Goal: Navigation & Orientation: Go to known website

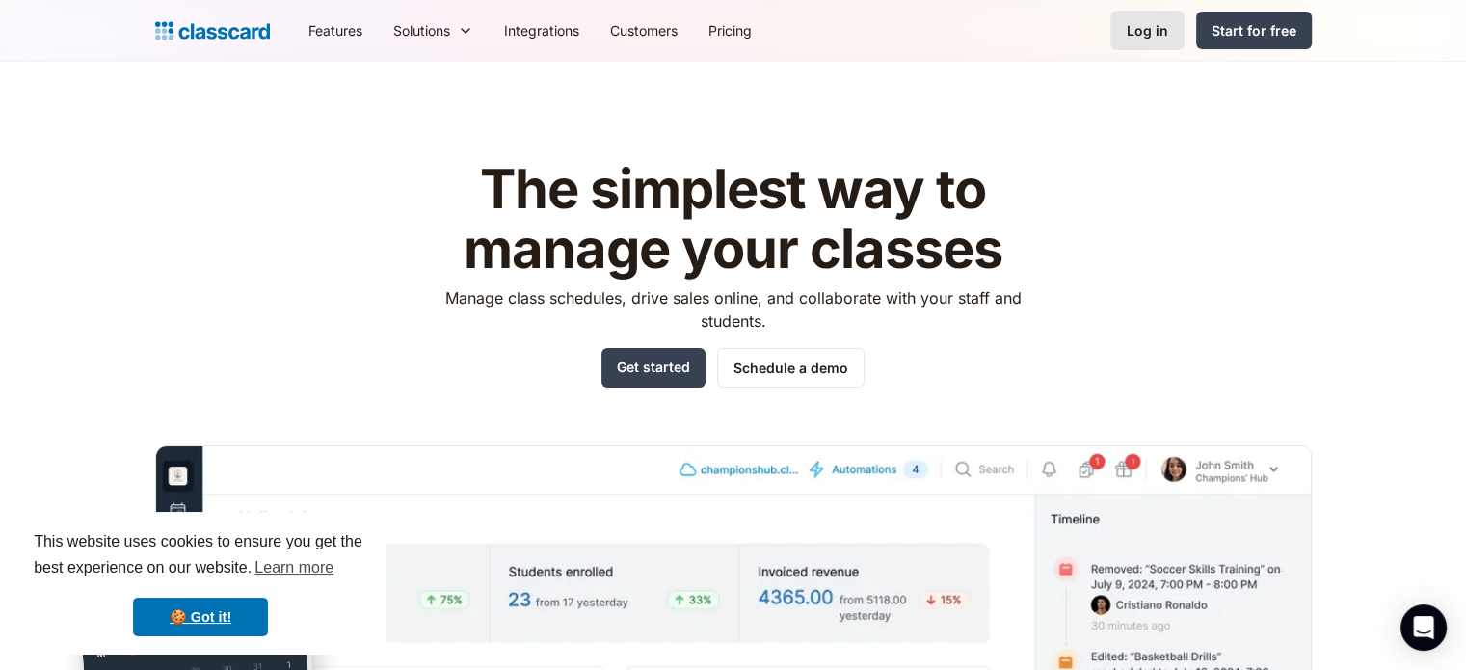
click at [1138, 40] on div "Log in" at bounding box center [1147, 30] width 41 height 20
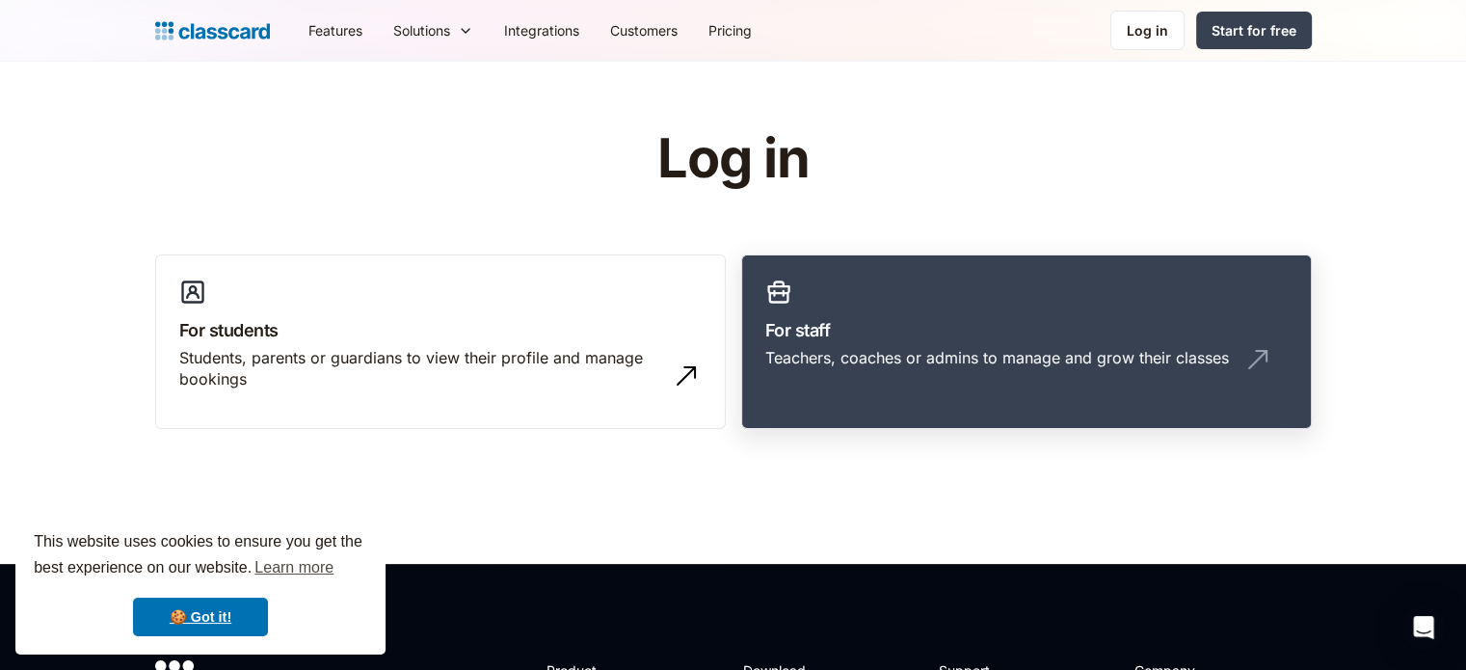
click at [818, 335] on h3 "For staff" at bounding box center [1026, 330] width 523 height 26
click at [1130, 23] on div "Log in" at bounding box center [1147, 30] width 41 height 20
click at [905, 290] on link "For staff Teachers, coaches or admins to manage and grow their classes" at bounding box center [1026, 342] width 571 height 175
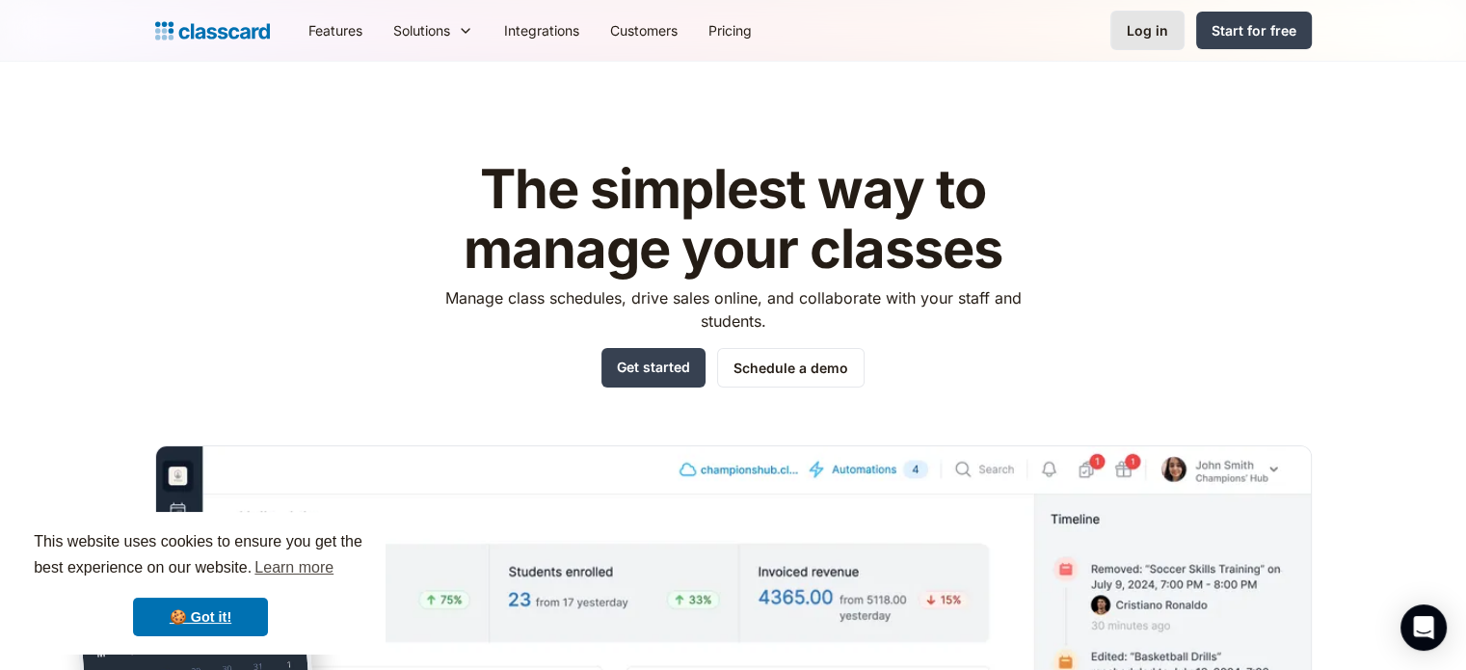
click at [1130, 39] on div "Log in" at bounding box center [1147, 30] width 41 height 20
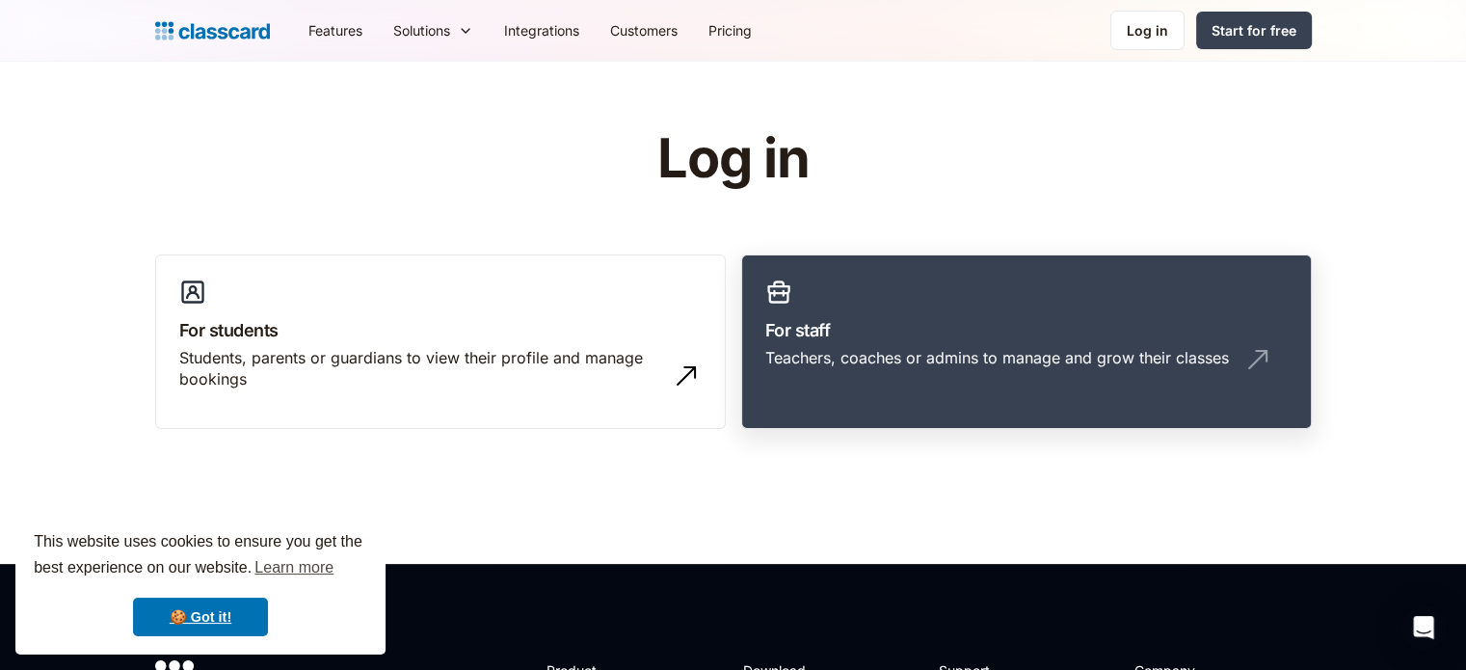
click at [856, 335] on h3 "For staff" at bounding box center [1026, 330] width 523 height 26
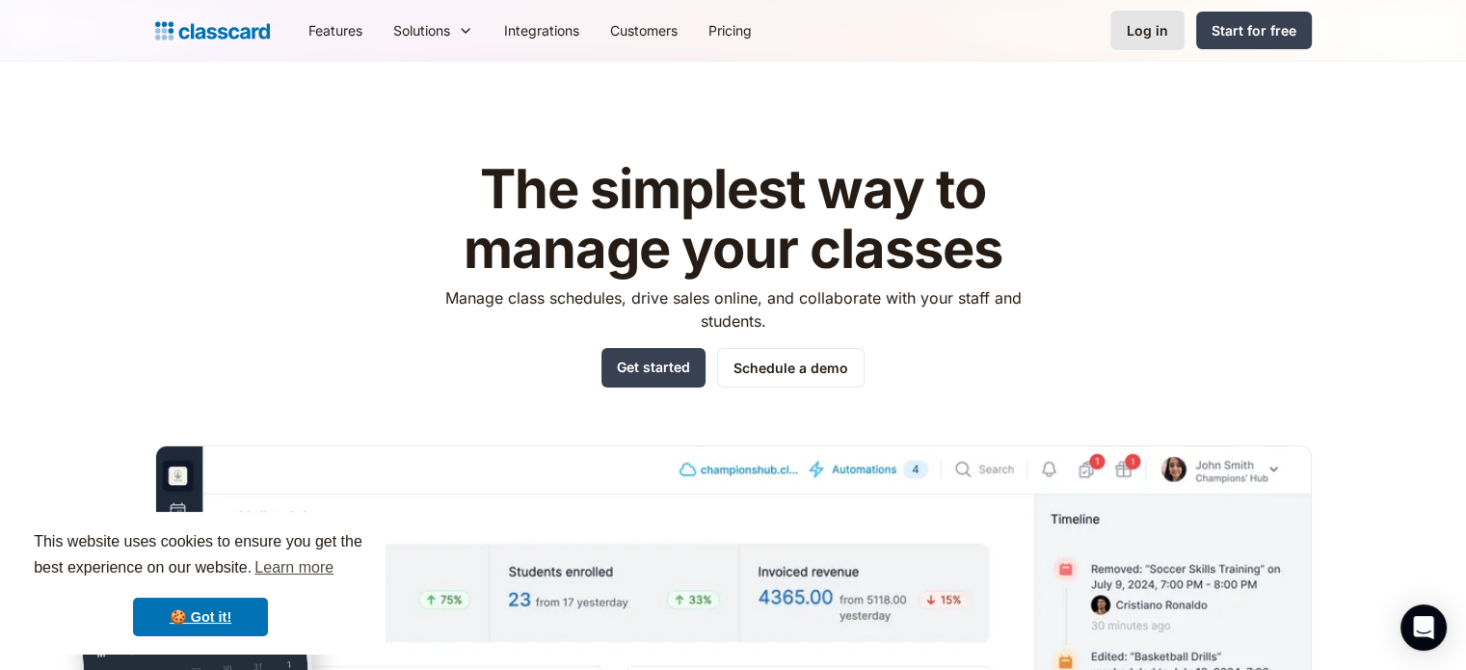
click at [1139, 40] on div "Log in" at bounding box center [1147, 30] width 41 height 20
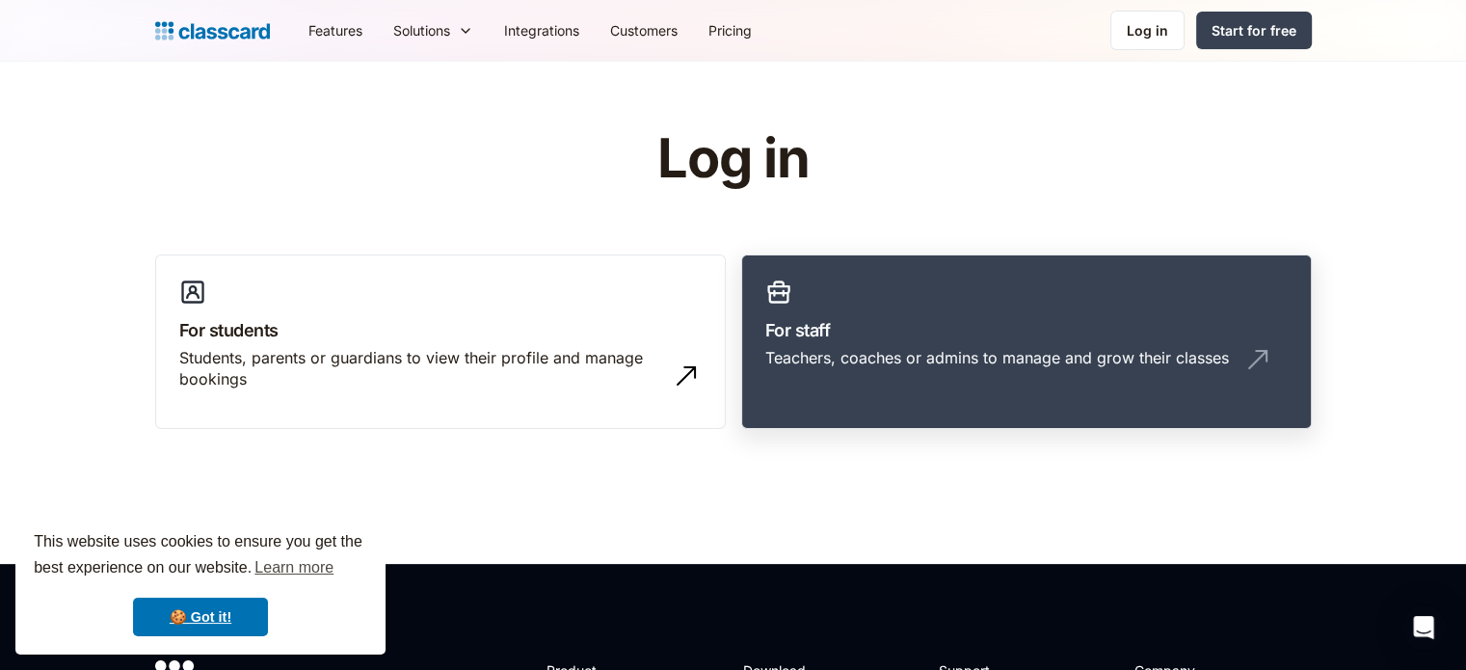
click at [1012, 308] on link "For staff Teachers, coaches or admins to manage and grow their classes" at bounding box center [1026, 342] width 571 height 175
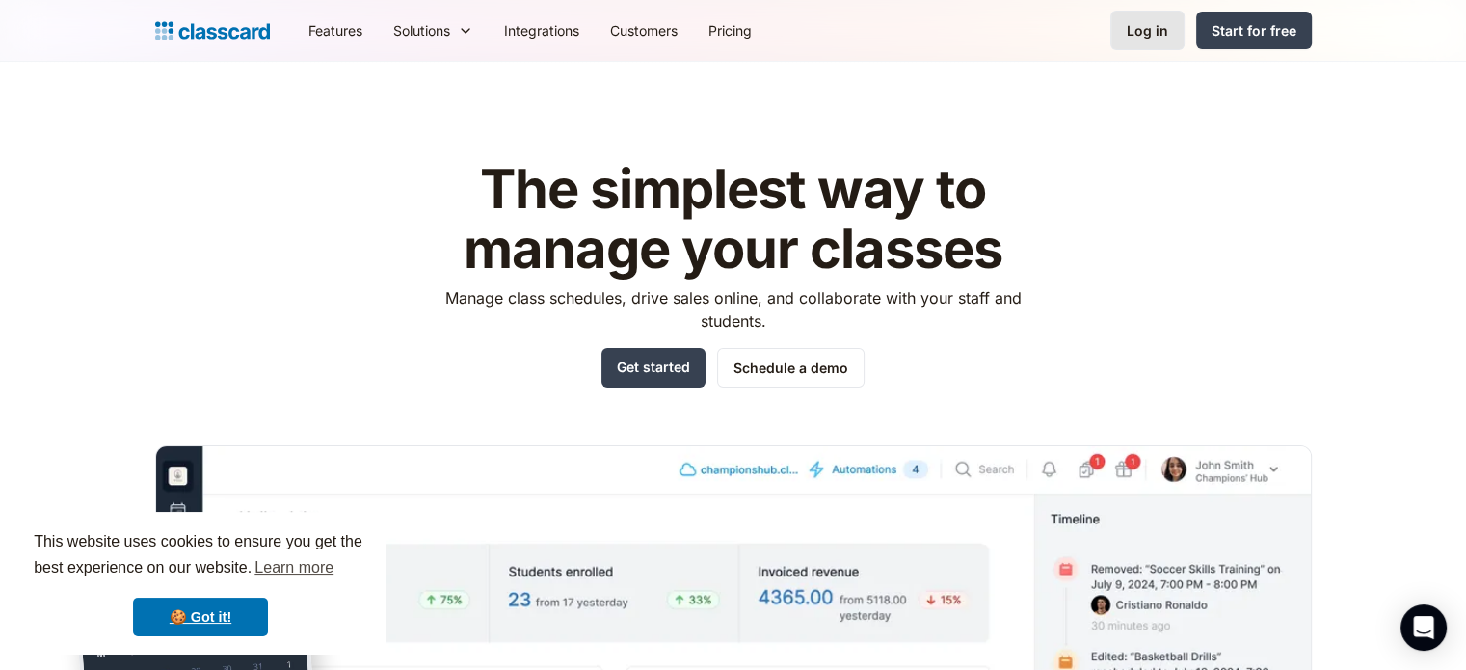
click at [1160, 31] on div "Log in" at bounding box center [1147, 30] width 41 height 20
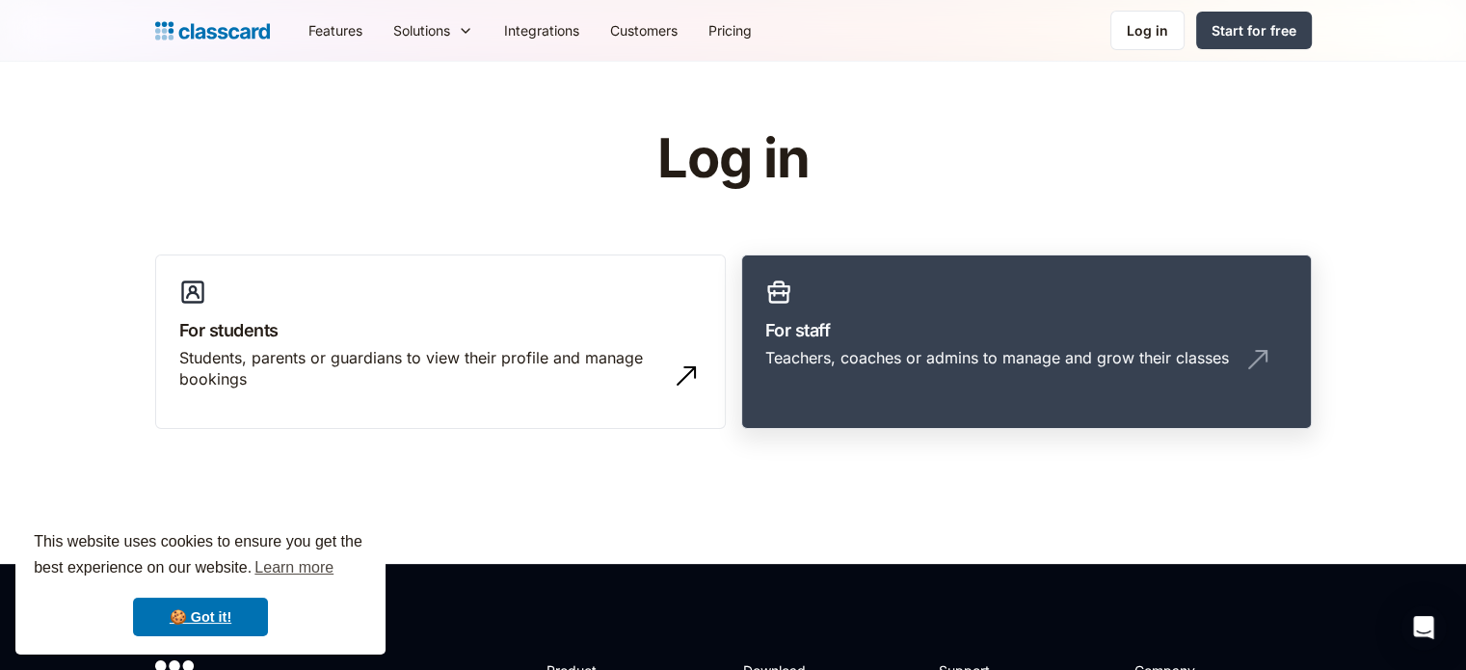
click at [968, 308] on link "For staff Teachers, coaches or admins to manage and grow their classes" at bounding box center [1026, 342] width 571 height 175
